Goal: Information Seeking & Learning: Learn about a topic

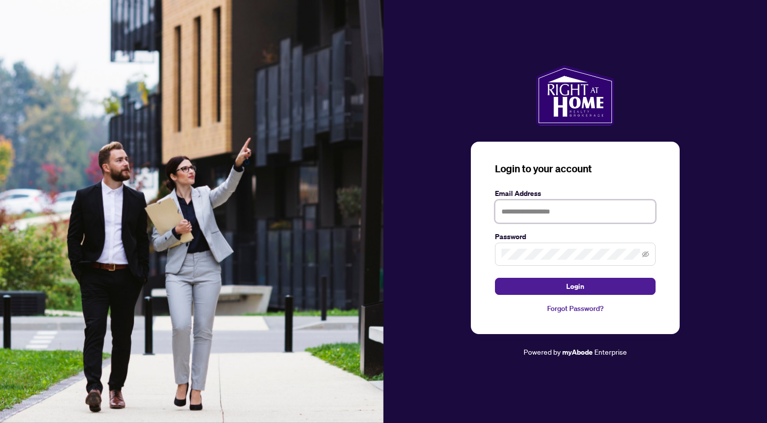
click at [581, 209] on input "text" at bounding box center [575, 211] width 161 height 23
type input "**********"
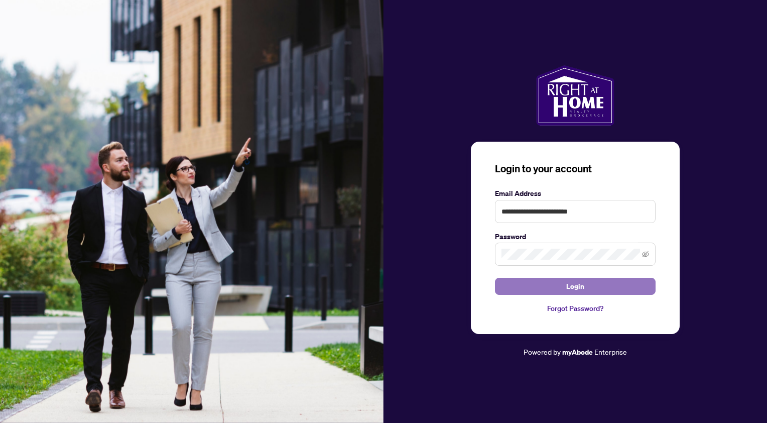
click at [578, 287] on span "Login" at bounding box center [576, 286] width 18 height 16
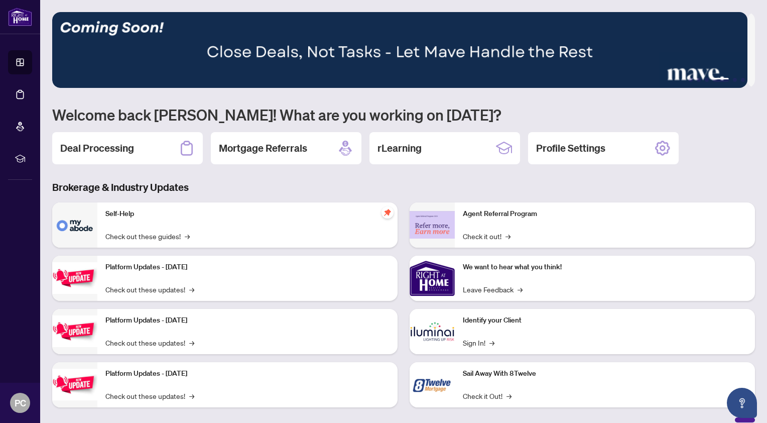
scroll to position [10, 0]
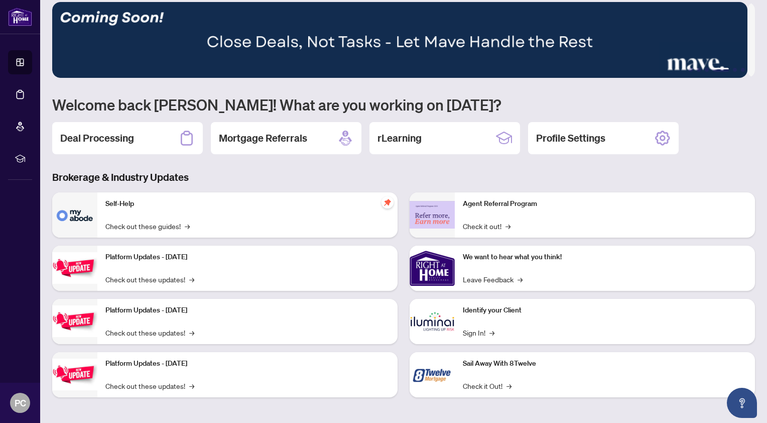
click at [117, 173] on h3 "Brokerage & Industry Updates" at bounding box center [403, 177] width 703 height 14
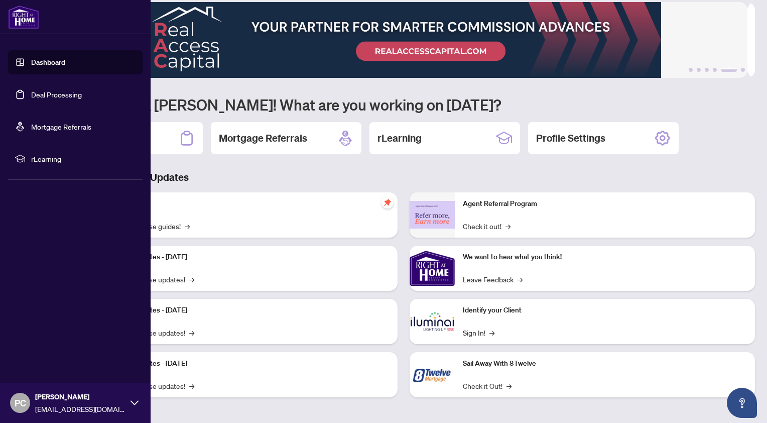
click at [38, 61] on link "Dashboard" at bounding box center [48, 62] width 34 height 9
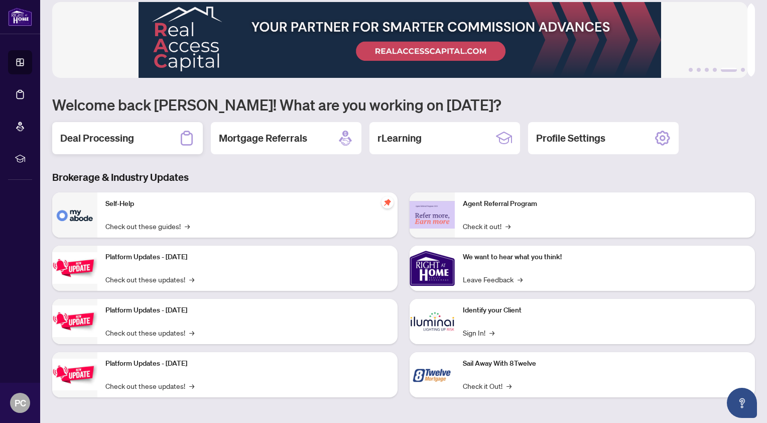
click at [149, 134] on div "Deal Processing" at bounding box center [127, 138] width 151 height 32
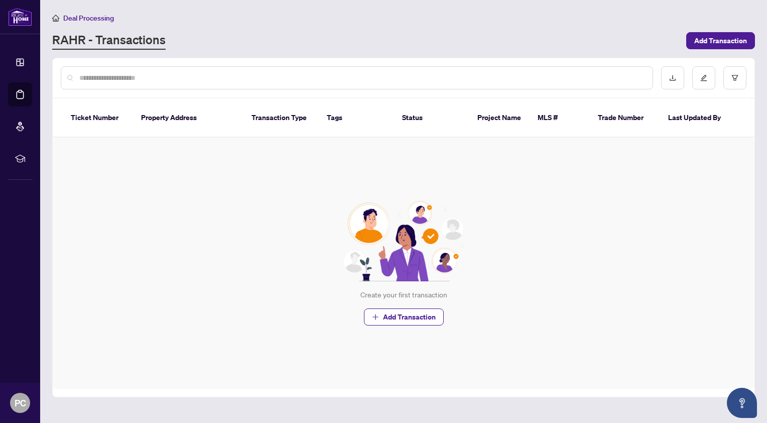
click at [271, 37] on div "RAHR - Transactions" at bounding box center [366, 41] width 628 height 18
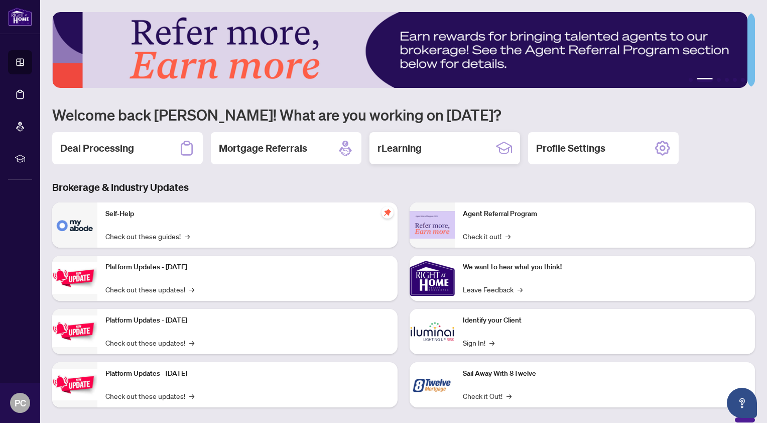
click at [462, 150] on div "rLearning" at bounding box center [445, 148] width 151 height 32
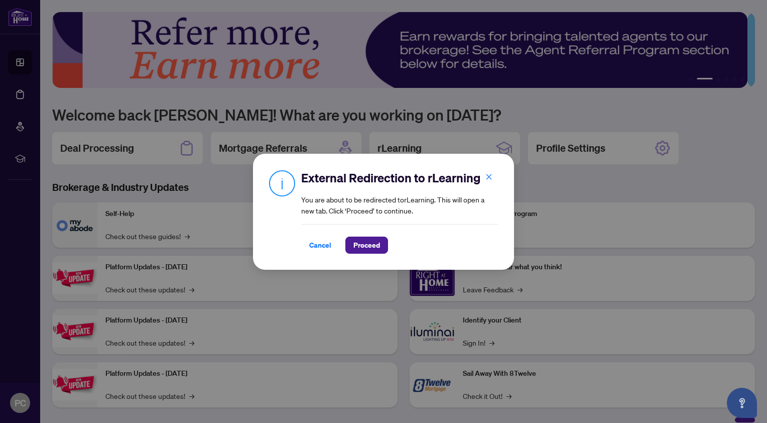
click at [591, 109] on div "External Redirection to rLearning You are about to be redirected to rLearning .…" at bounding box center [383, 211] width 767 height 423
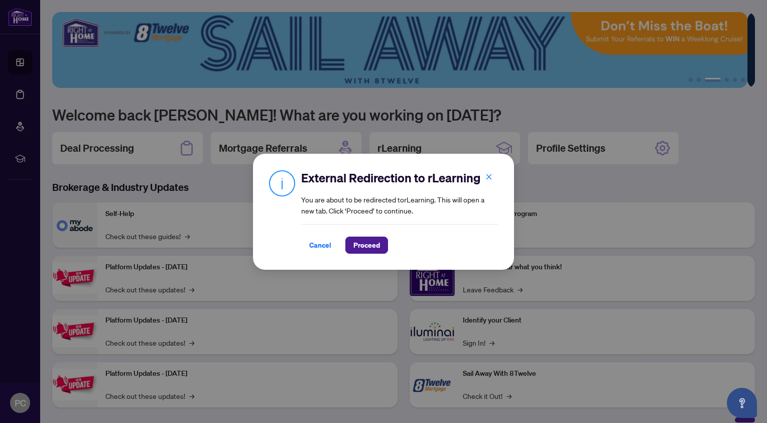
click at [614, 178] on div "External Redirection to rLearning You are about to be redirected to rLearning .…" at bounding box center [383, 211] width 767 height 423
click at [319, 246] on span "Cancel" at bounding box center [320, 245] width 22 height 16
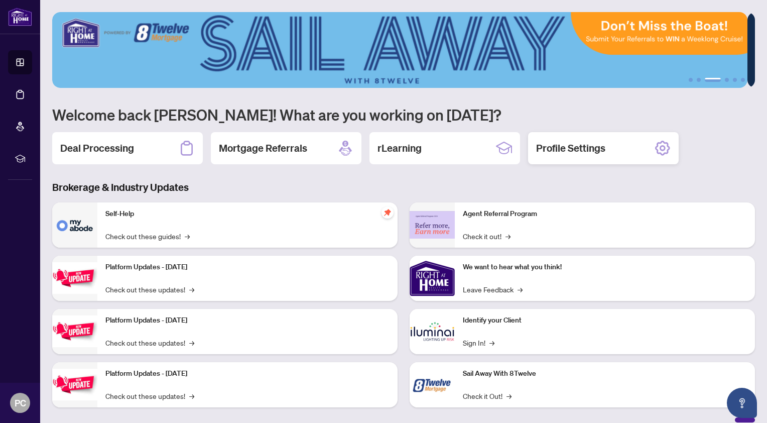
click at [595, 145] on h2 "Profile Settings" at bounding box center [570, 148] width 69 height 14
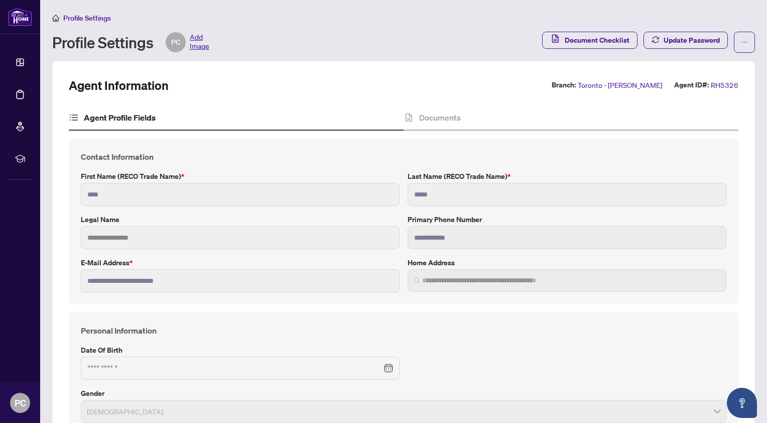
type input "****"
type input "*****"
type input "**********"
type input "*********"
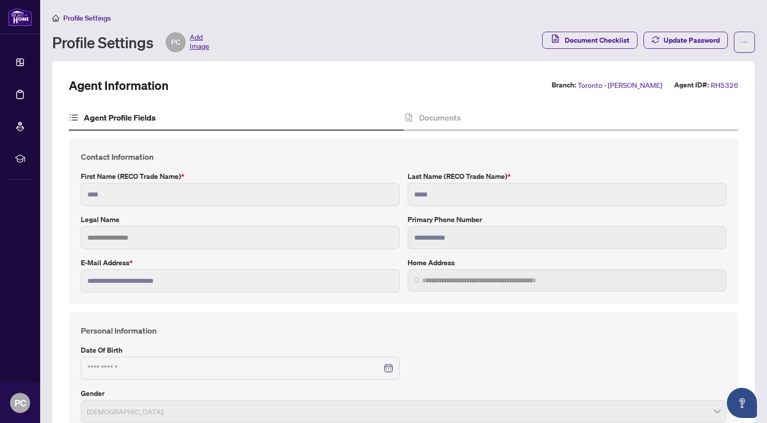
type input "**"
type input "*******"
type input "**********"
type input "****"
type input "**********"
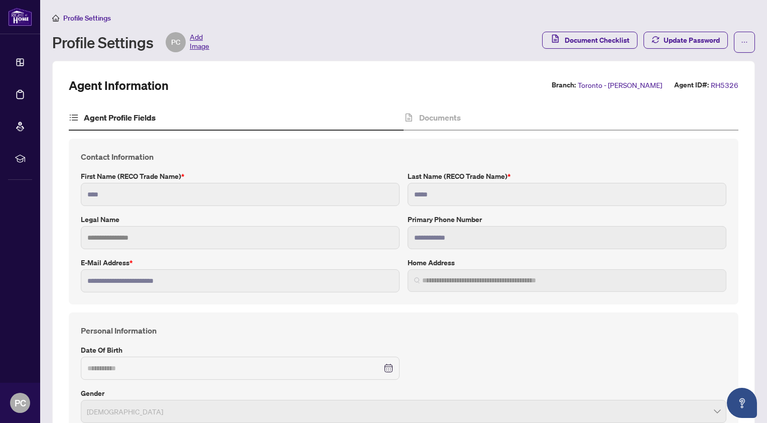
click at [435, 40] on div "Profile Settings PC Add Image" at bounding box center [294, 42] width 484 height 20
click at [435, 120] on h4 "Documents" at bounding box center [440, 117] width 42 height 12
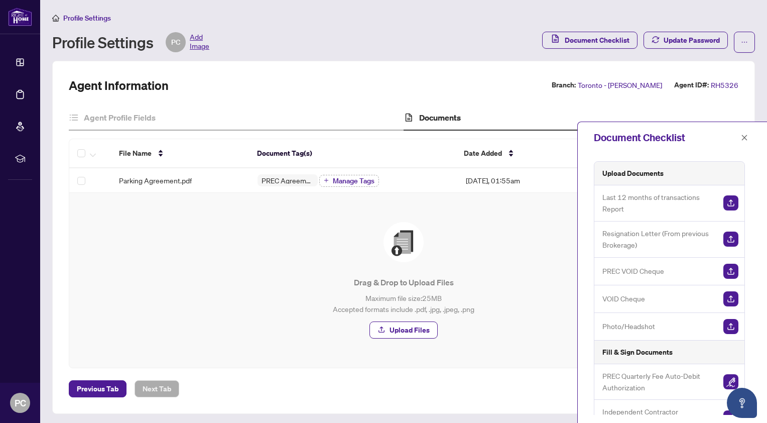
click at [322, 100] on div "Agent Information Branch: [GEOGRAPHIC_DATA] - [PERSON_NAME] Agent ID#: RH5326 A…" at bounding box center [404, 237] width 670 height 320
click at [745, 138] on icon "close" at bounding box center [745, 138] width 6 height 6
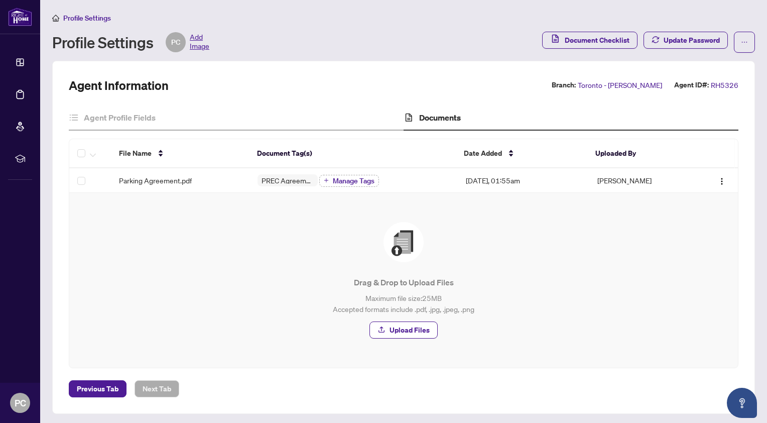
click at [263, 100] on div "Agent Information Branch: [GEOGRAPHIC_DATA] - [PERSON_NAME] Agent ID#: RH5326 A…" at bounding box center [404, 237] width 670 height 320
click at [289, 105] on div "Agent Profile Fields" at bounding box center [236, 117] width 335 height 25
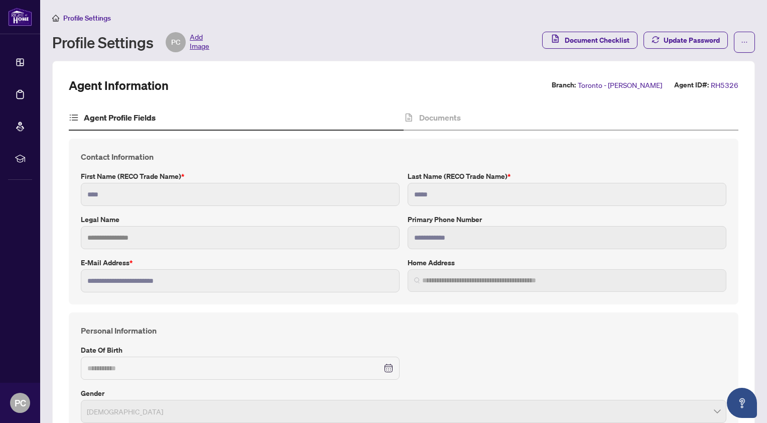
click at [302, 32] on div "Profile Settings PC Add Image Document Checklist Update Password" at bounding box center [403, 42] width 703 height 21
click at [414, 118] on div "Documents" at bounding box center [432, 117] width 57 height 12
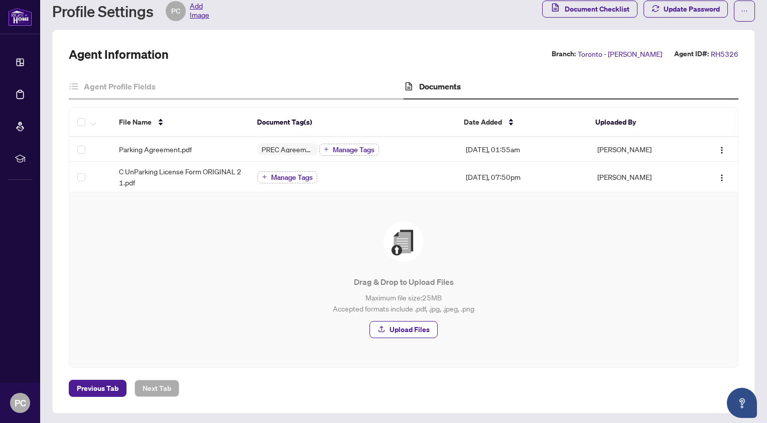
scroll to position [32, 0]
click at [323, 16] on div "Profile Settings PC Add Image" at bounding box center [294, 11] width 484 height 20
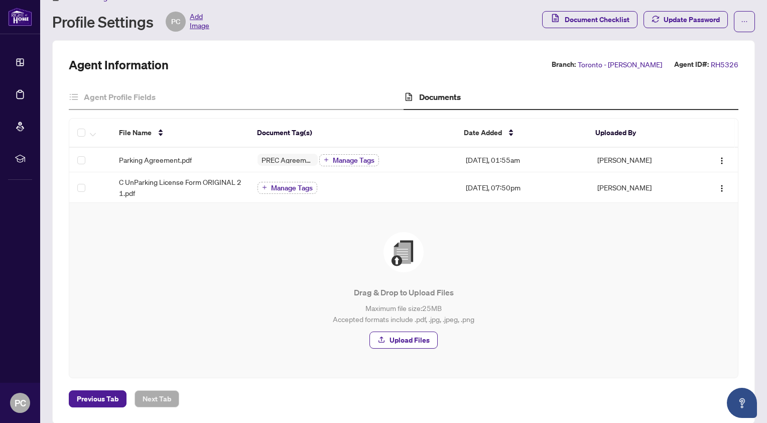
scroll to position [0, 0]
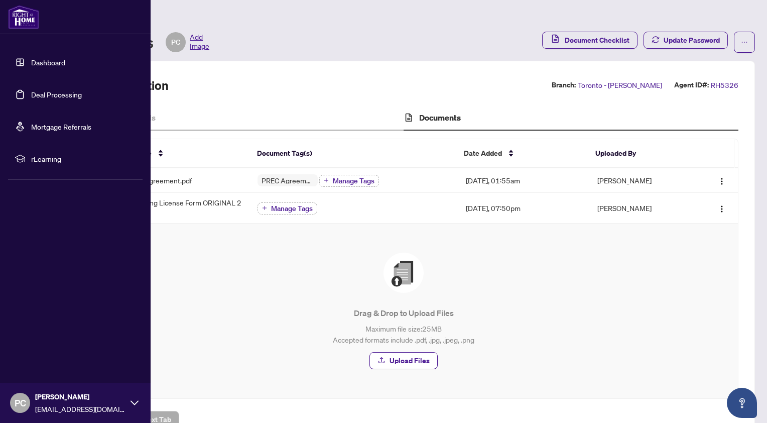
click at [44, 160] on span "rLearning" at bounding box center [83, 158] width 104 height 11
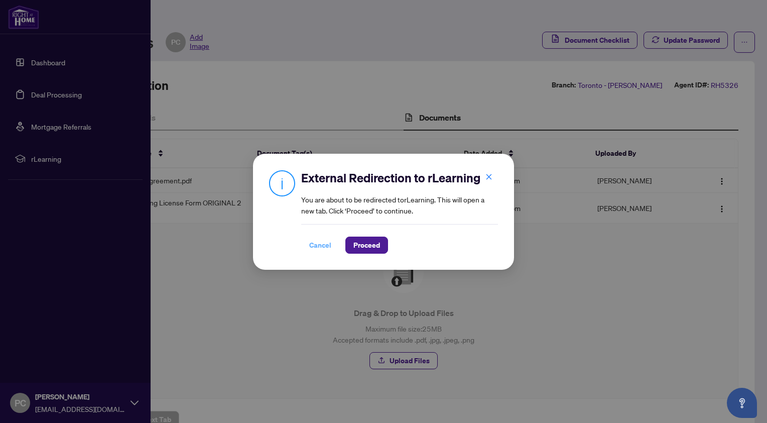
click at [319, 245] on span "Cancel" at bounding box center [320, 245] width 22 height 16
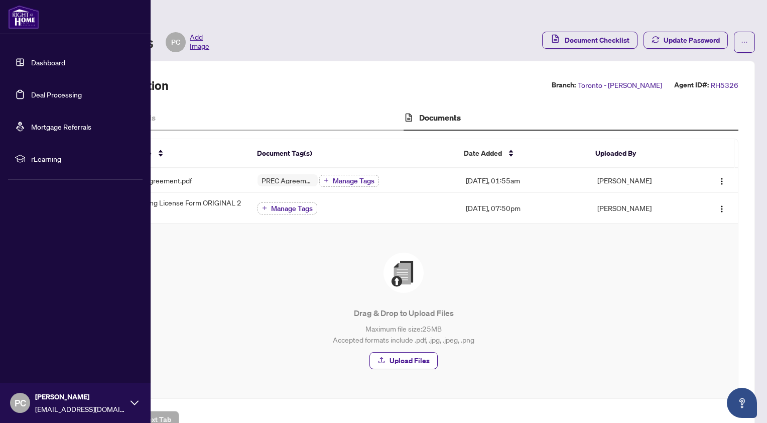
click at [40, 62] on link "Dashboard" at bounding box center [48, 62] width 34 height 9
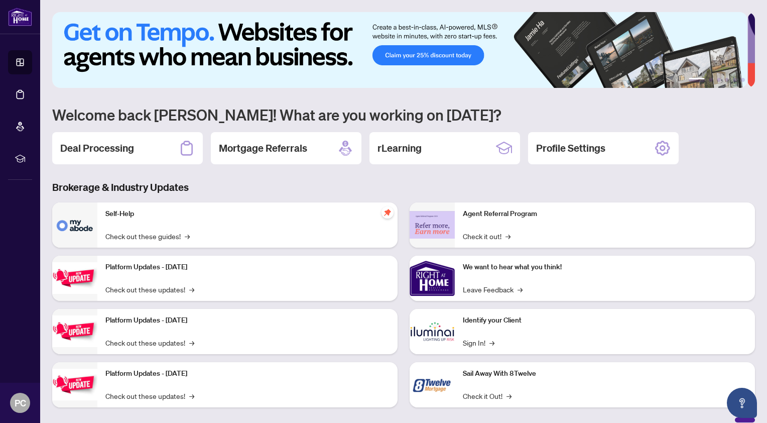
click at [570, 116] on h1 "Welcome back [PERSON_NAME]! What are you working on [DATE]?" at bounding box center [403, 114] width 703 height 19
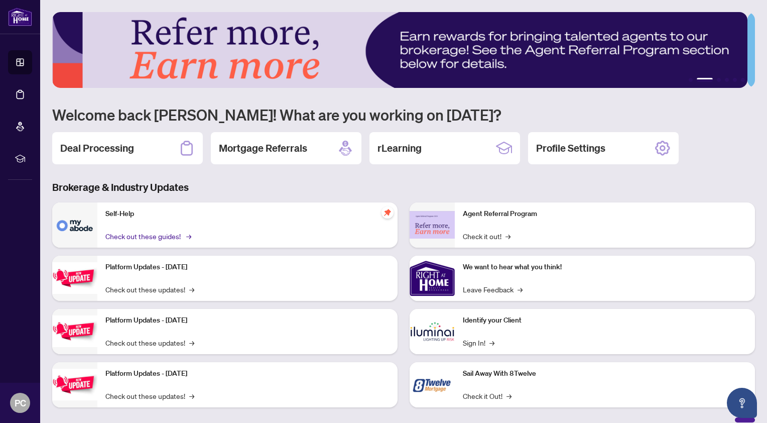
click at [189, 235] on span "→" at bounding box center [188, 236] width 5 height 11
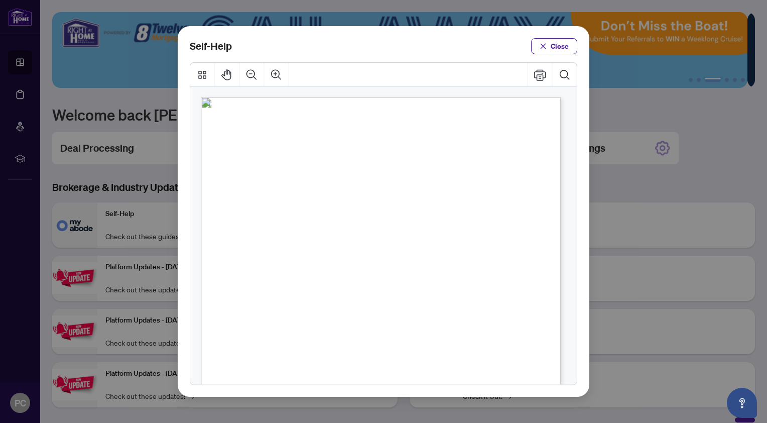
click at [381, 219] on span "PDF" at bounding box center [382, 221] width 14 height 10
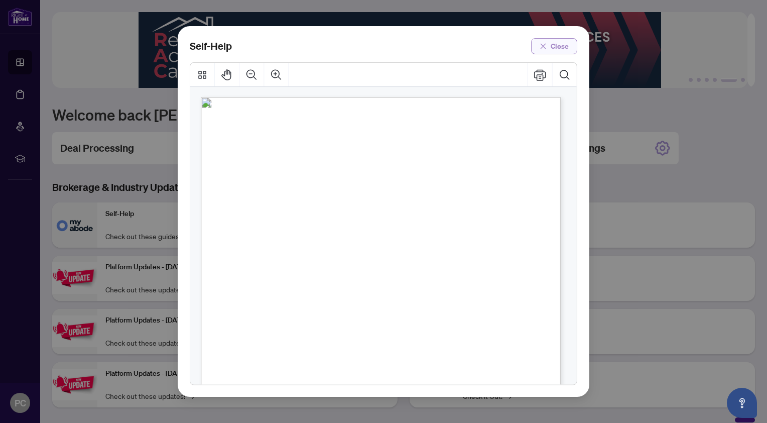
click at [549, 45] on button "Close" at bounding box center [554, 46] width 46 height 16
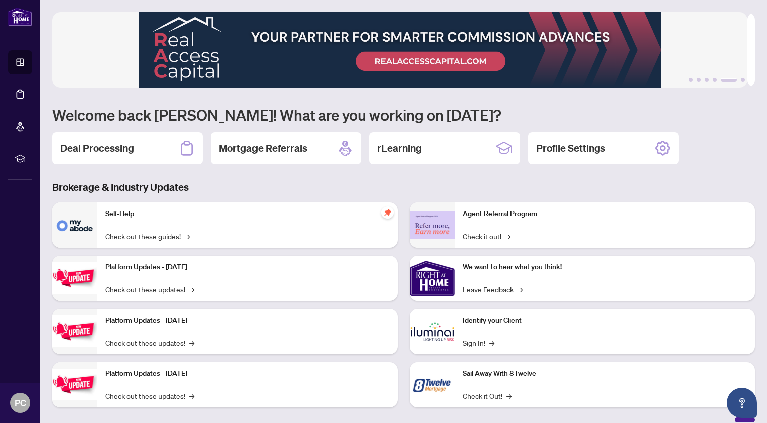
scroll to position [10, 0]
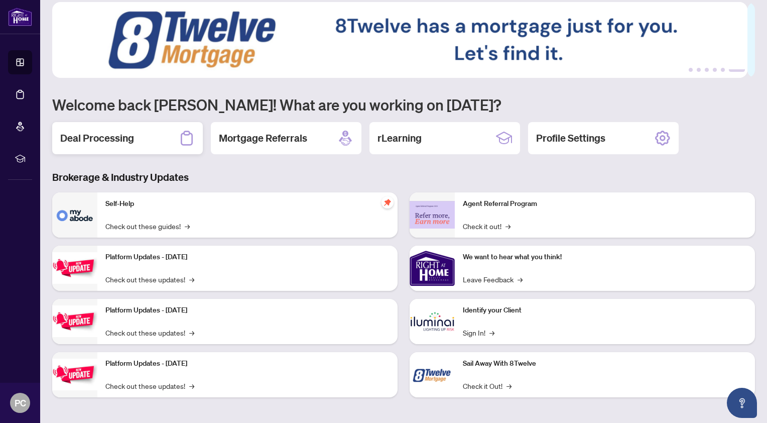
click at [162, 142] on div "Deal Processing" at bounding box center [127, 138] width 151 height 32
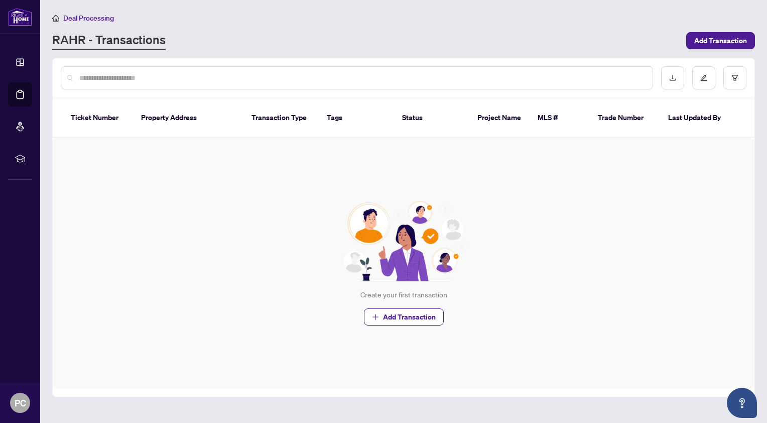
click at [311, 37] on div "RAHR - Transactions" at bounding box center [366, 41] width 628 height 18
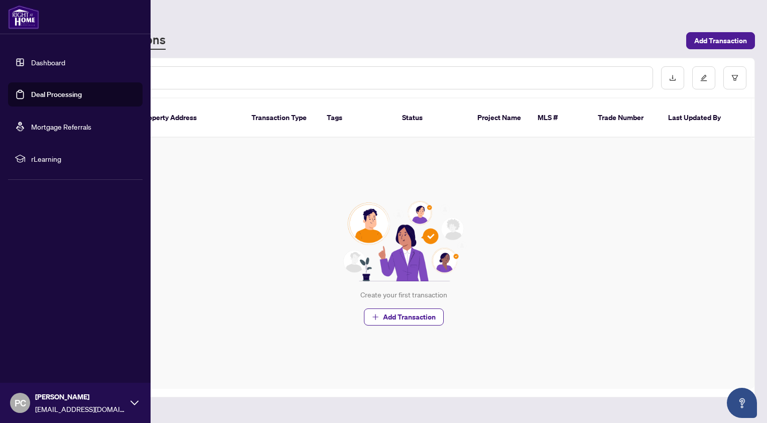
click at [31, 60] on link "Dashboard" at bounding box center [48, 62] width 34 height 9
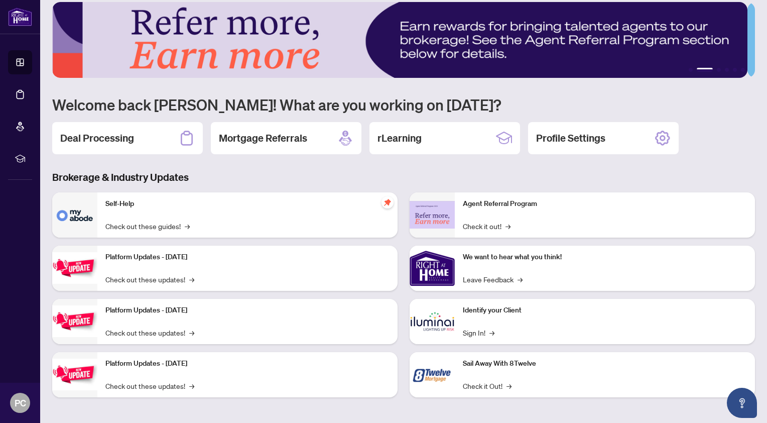
scroll to position [5, 0]
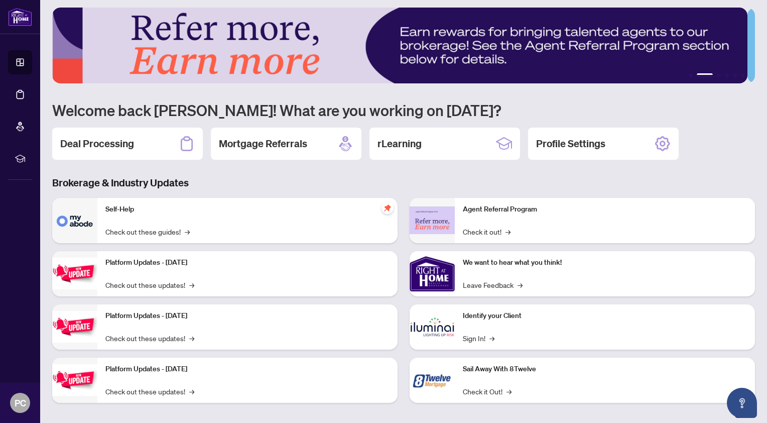
click at [573, 96] on div "1 2 3 4 5 6 Welcome back [PERSON_NAME]! What are you working on [DATE]? Deal Pr…" at bounding box center [403, 213] width 703 height 410
click at [96, 142] on h2 "Deal Processing" at bounding box center [97, 144] width 74 height 14
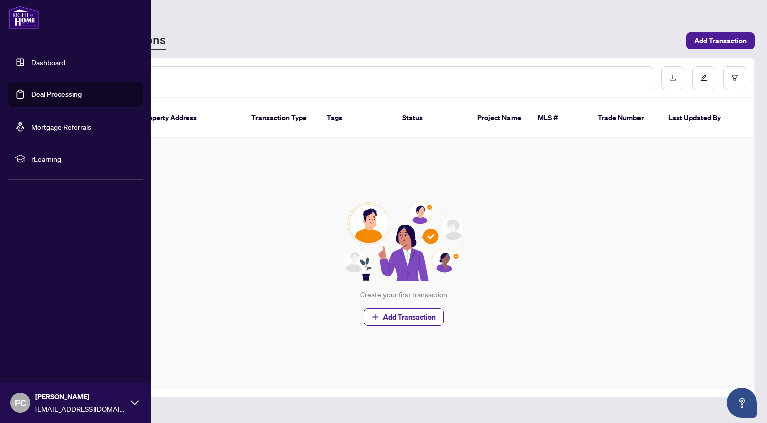
click at [47, 64] on link "Dashboard" at bounding box center [48, 62] width 34 height 9
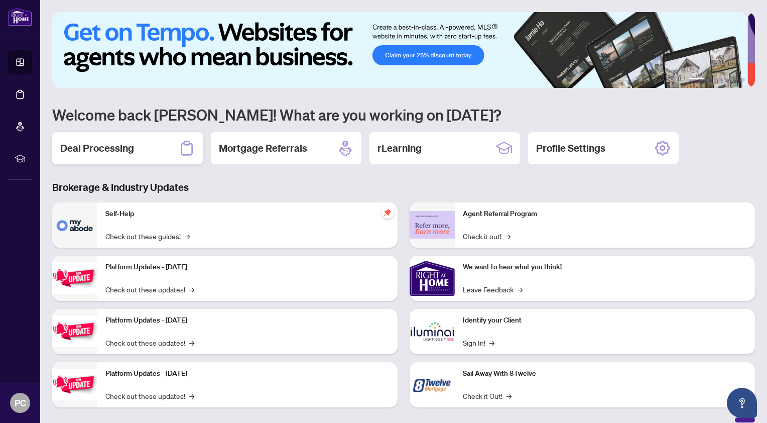
click at [190, 148] on icon at bounding box center [187, 148] width 16 height 16
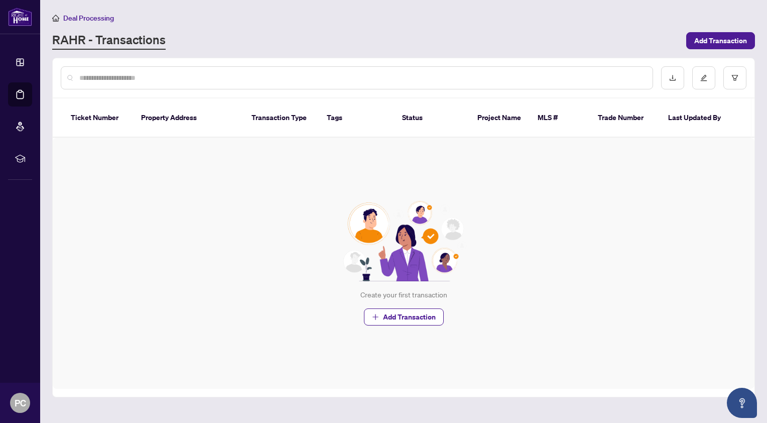
click at [190, 148] on div "Create your first transaction Add Transaction" at bounding box center [404, 263] width 702 height 251
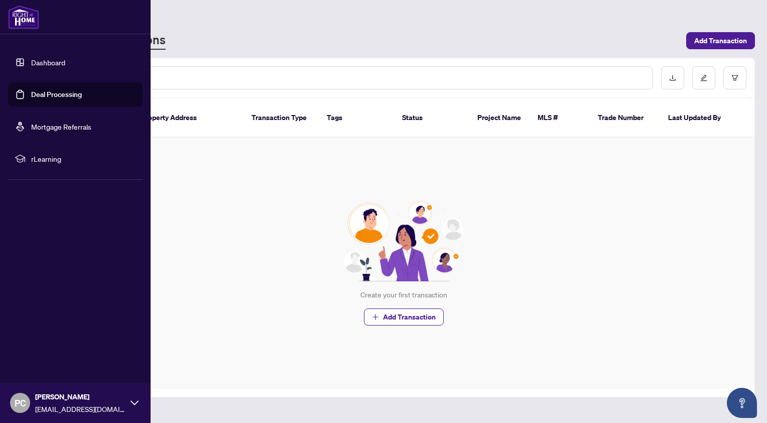
click at [41, 61] on link "Dashboard" at bounding box center [48, 62] width 34 height 9
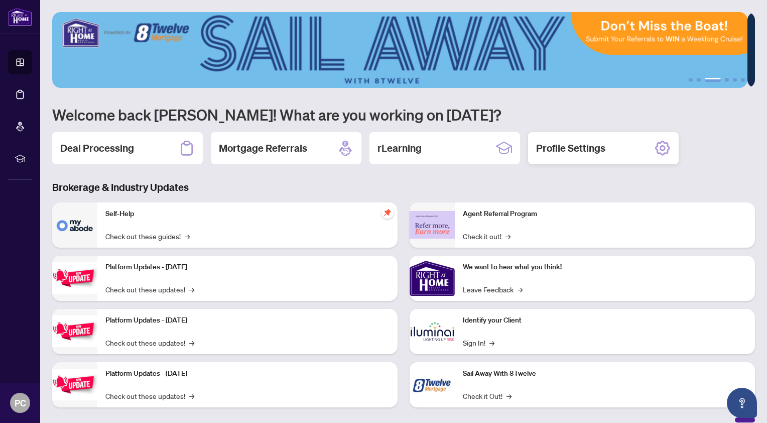
click at [590, 148] on h2 "Profile Settings" at bounding box center [570, 148] width 69 height 14
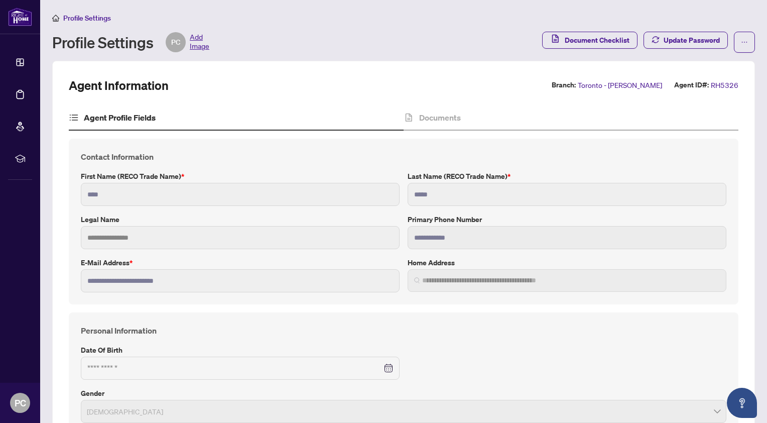
type input "**********"
type input "****"
type input "**********"
click at [585, 42] on span "Document Checklist" at bounding box center [597, 40] width 65 height 16
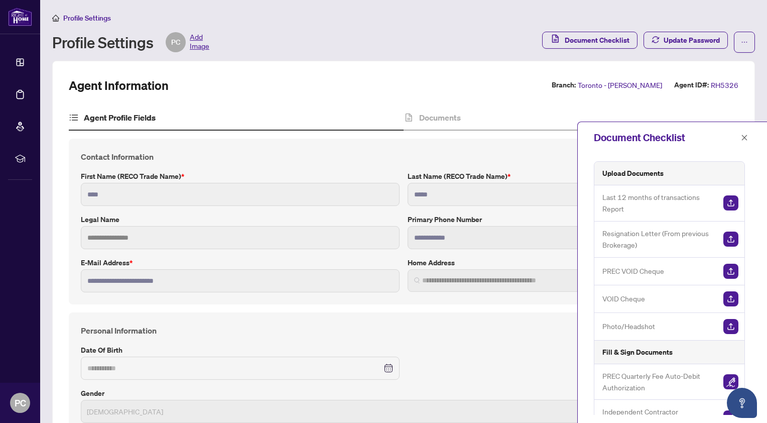
click at [744, 137] on icon "close" at bounding box center [744, 137] width 7 height 7
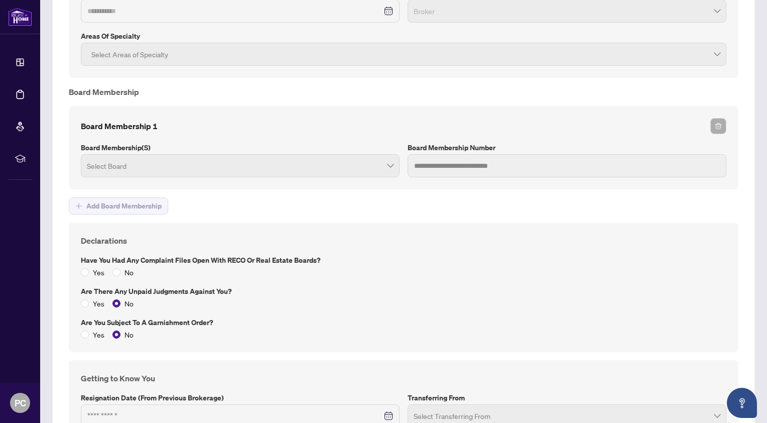
scroll to position [1131, 0]
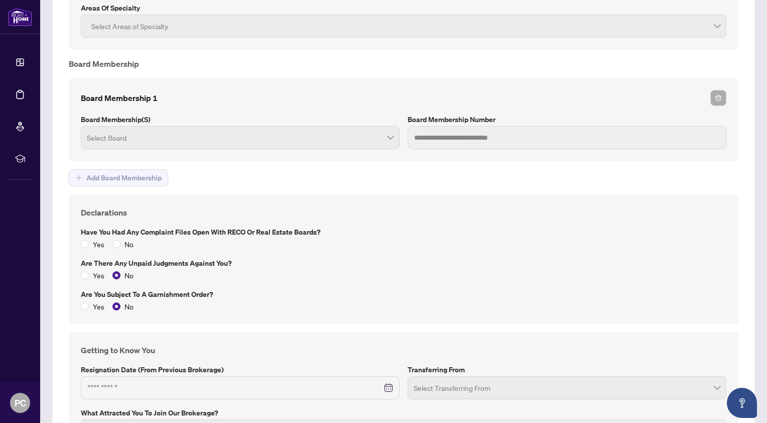
click at [384, 133] on span at bounding box center [240, 137] width 307 height 19
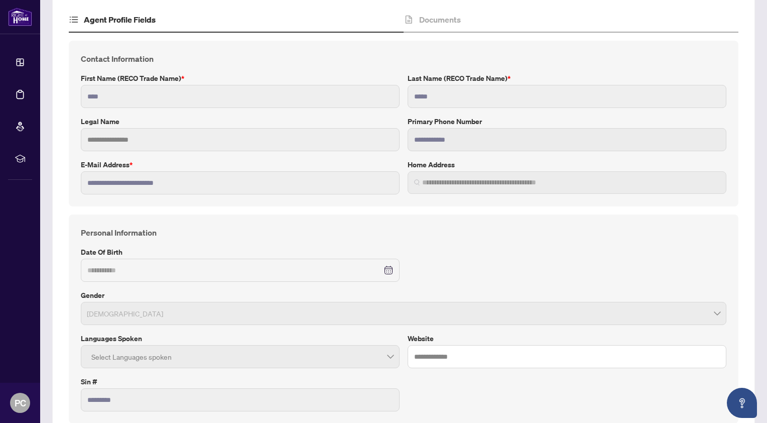
scroll to position [0, 0]
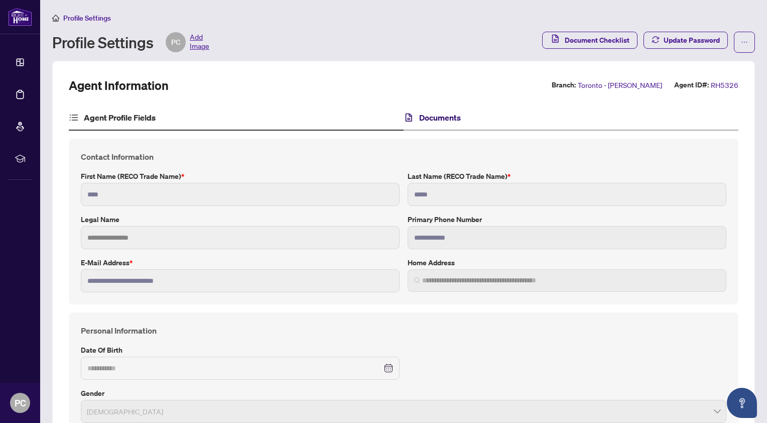
click at [432, 119] on h4 "Documents" at bounding box center [440, 117] width 42 height 12
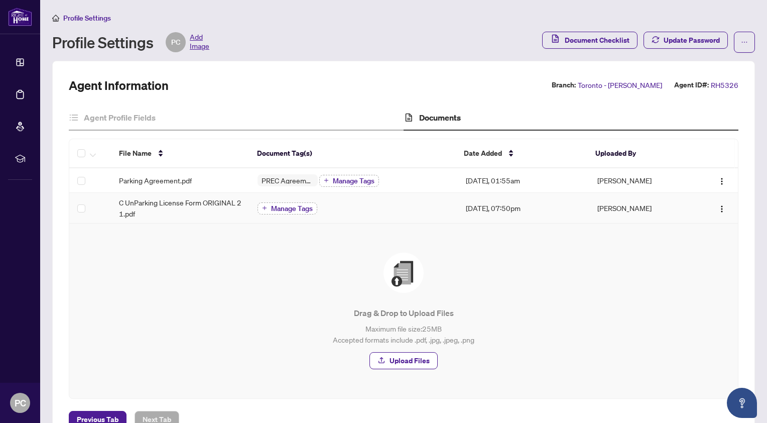
click at [263, 206] on icon "plus" at bounding box center [264, 207] width 5 height 5
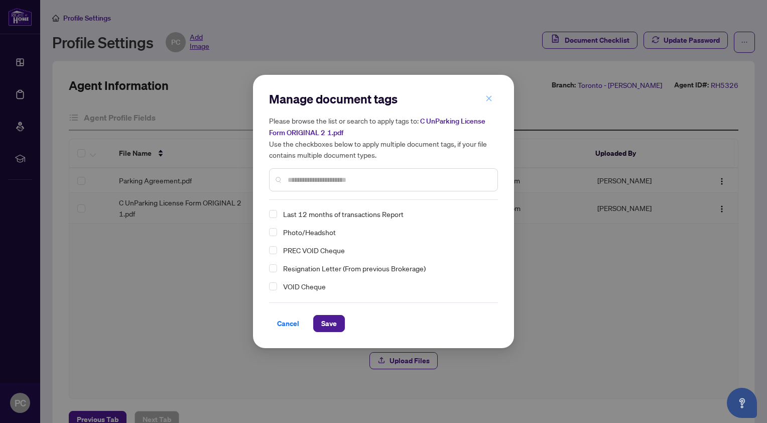
click at [488, 99] on icon "close" at bounding box center [490, 98] width 6 height 6
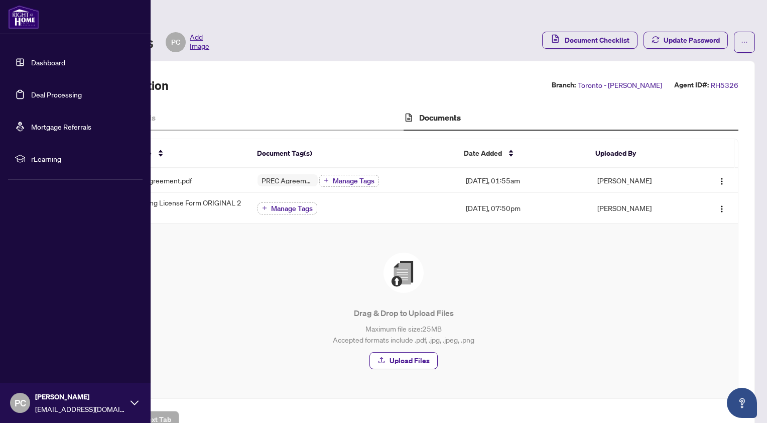
click at [31, 61] on link "Dashboard" at bounding box center [48, 62] width 34 height 9
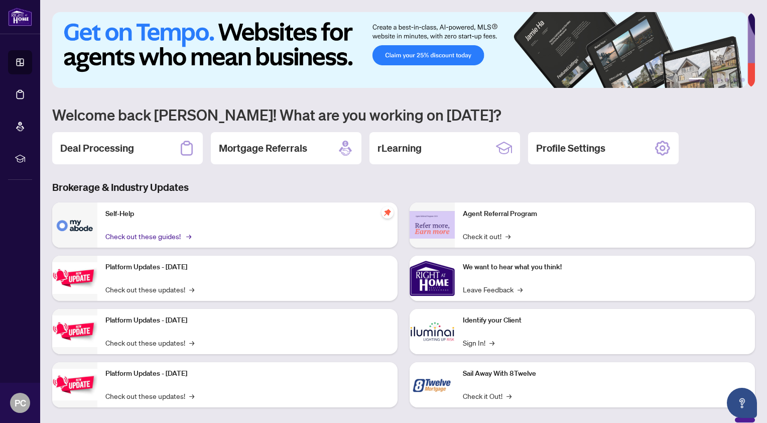
click at [187, 235] on span "→" at bounding box center [188, 236] width 5 height 11
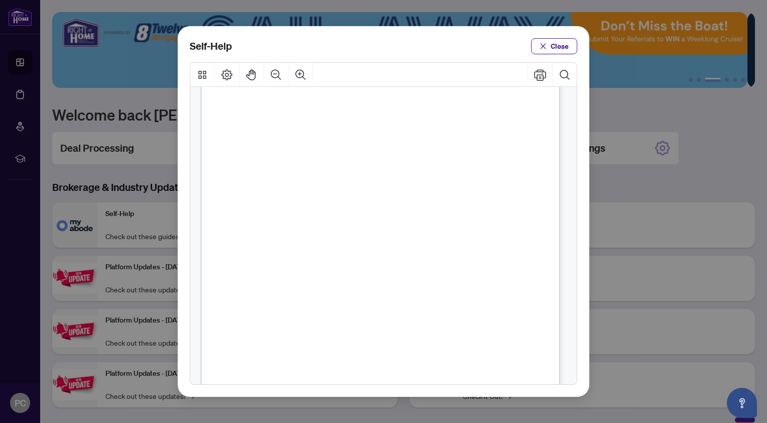
scroll to position [128, 0]
click at [396, 162] on span "PDF" at bounding box center [397, 162] width 14 height 10
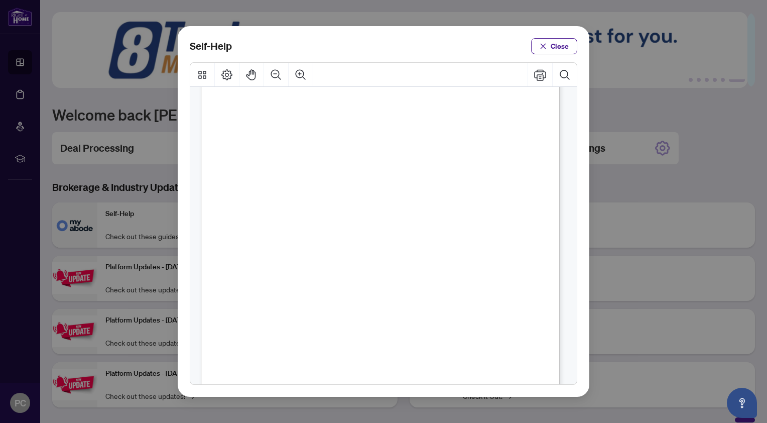
click at [418, 321] on span "PDF" at bounding box center [420, 321] width 14 height 10
click at [396, 366] on span "PDF" at bounding box center [403, 367] width 14 height 10
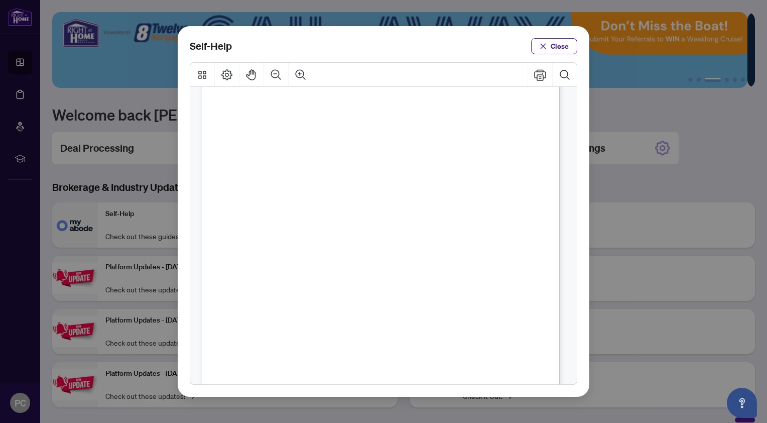
click at [436, 38] on div "Self-Help Close" at bounding box center [384, 46] width 388 height 16
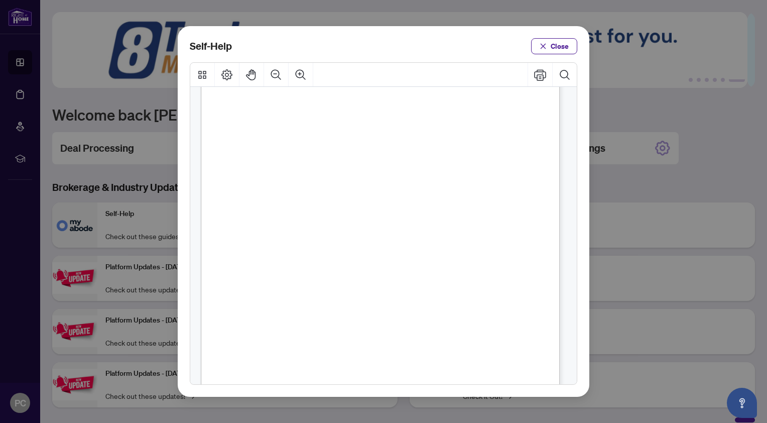
scroll to position [505, 0]
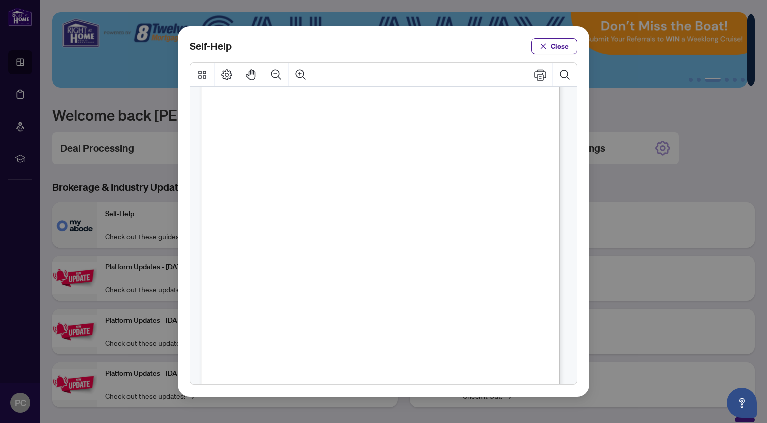
click at [469, 282] on span "PDF" at bounding box center [468, 284] width 14 height 10
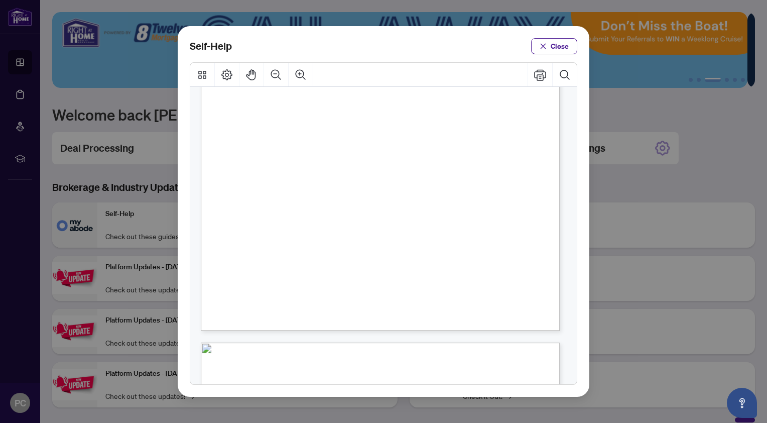
scroll to position [267, 0]
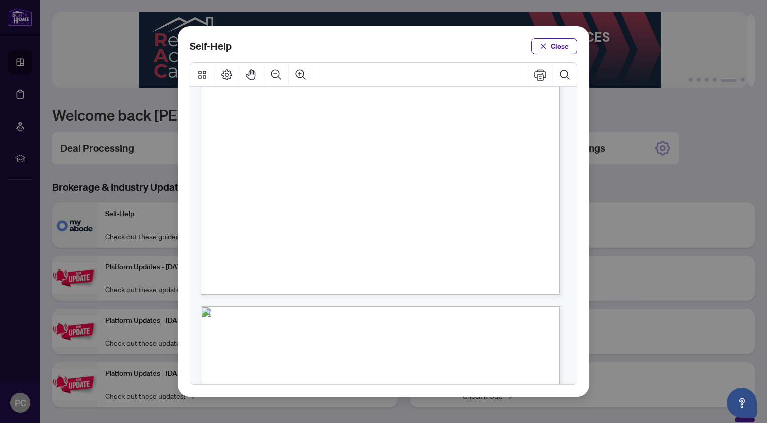
click at [401, 228] on span "PDF" at bounding box center [403, 228] width 14 height 10
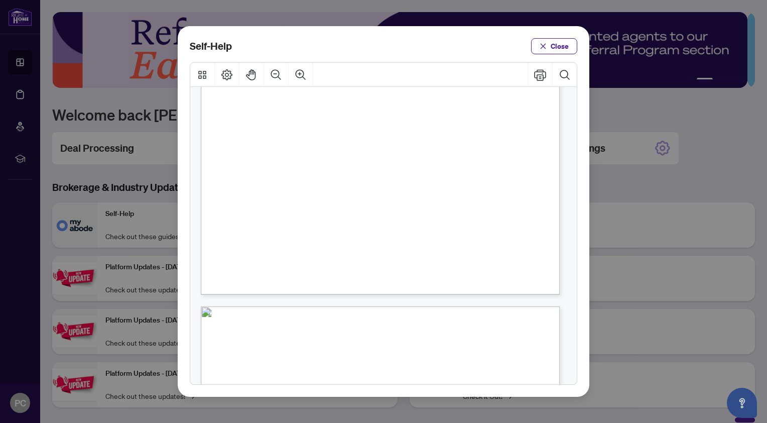
click at [350, 55] on div "Self-Help Close" at bounding box center [384, 211] width 412 height 371
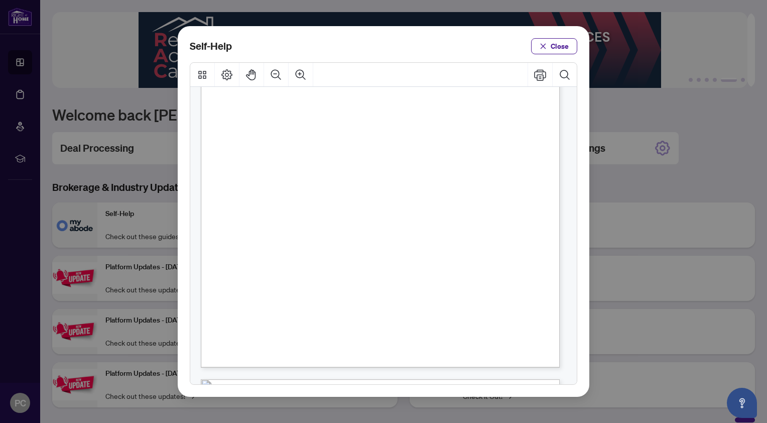
scroll to position [0, 0]
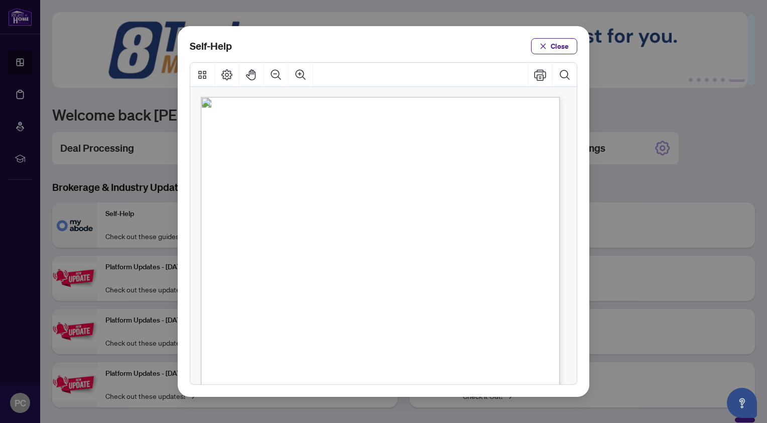
click at [382, 152] on span "PDF" at bounding box center [385, 153] width 14 height 10
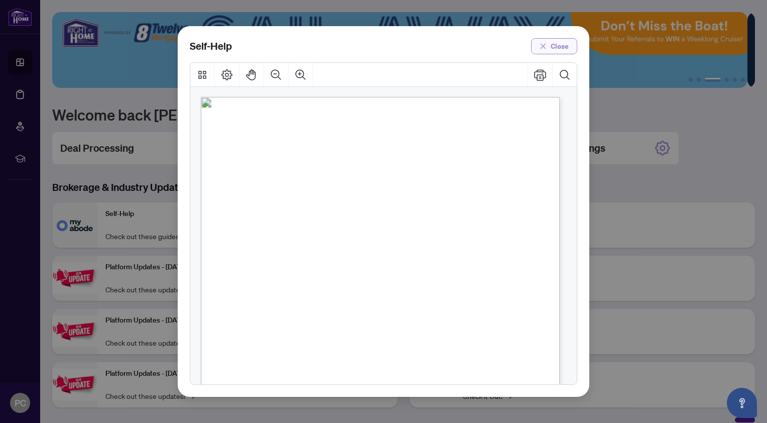
click at [552, 43] on span "Close" at bounding box center [560, 46] width 18 height 16
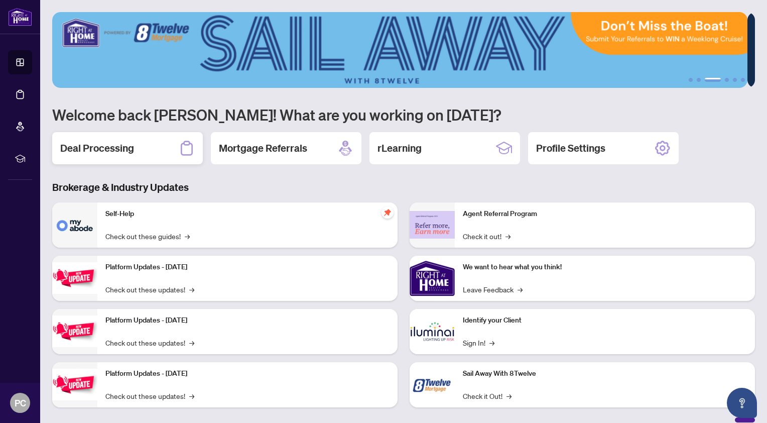
click at [166, 147] on div "Deal Processing" at bounding box center [127, 148] width 151 height 32
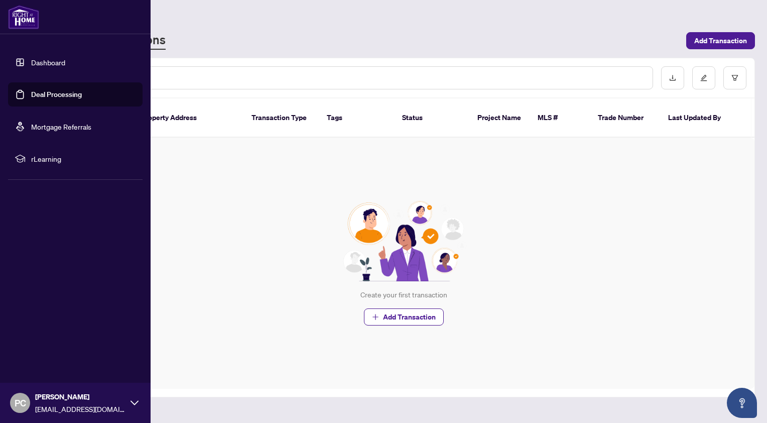
click at [48, 159] on span "rLearning" at bounding box center [83, 158] width 104 height 11
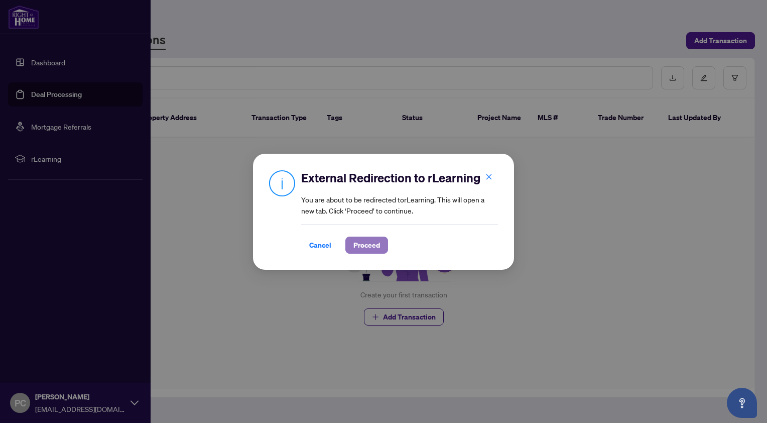
click at [363, 247] on span "Proceed" at bounding box center [367, 245] width 27 height 16
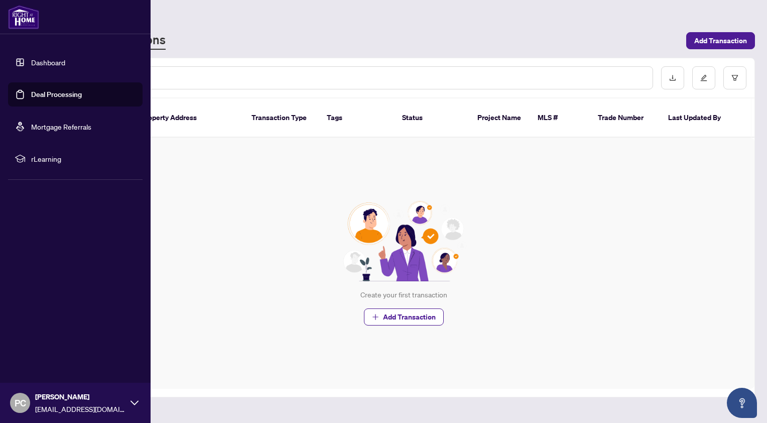
click at [44, 60] on link "Dashboard" at bounding box center [48, 62] width 34 height 9
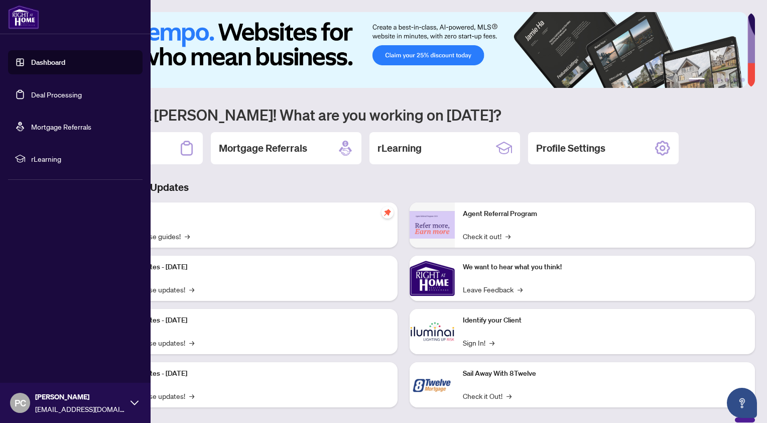
click at [134, 407] on div "PC [PERSON_NAME] [EMAIL_ADDRESS][DOMAIN_NAME]" at bounding box center [75, 403] width 151 height 40
click at [46, 342] on span "Logout" at bounding box center [40, 343] width 23 height 16
